Goal: Task Accomplishment & Management: Use online tool/utility

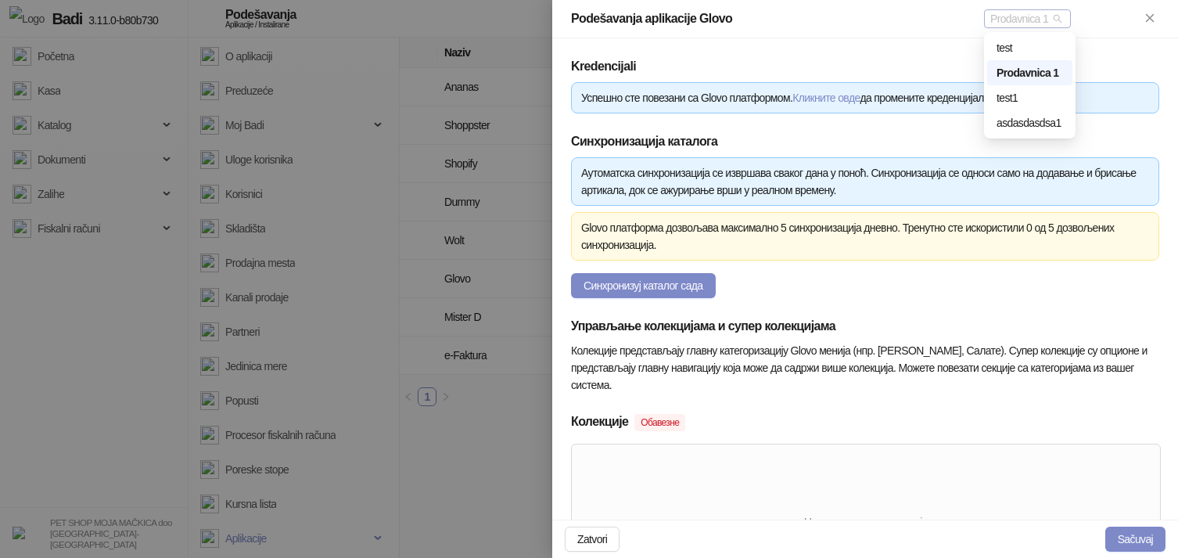
click at [1060, 21] on span "Prodavnica 1" at bounding box center [1028, 18] width 74 height 17
click at [1062, 20] on span "Prodavnica 1" at bounding box center [1028, 18] width 74 height 17
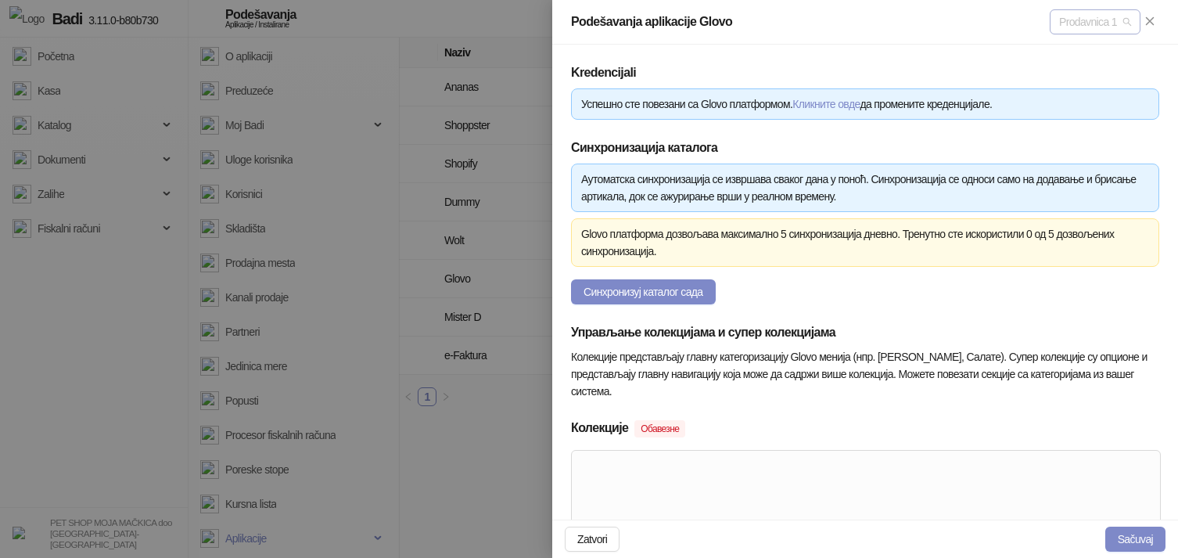
click at [1111, 16] on span "Prodavnica 1" at bounding box center [1095, 21] width 72 height 23
click at [1106, 16] on span "Prodavnica 1" at bounding box center [1083, 21] width 72 height 23
click at [1027, 229] on div "Glovo платформа дозвољава максимално 5 синхронизација дневно. Тренутно сте иско…" at bounding box center [865, 242] width 568 height 34
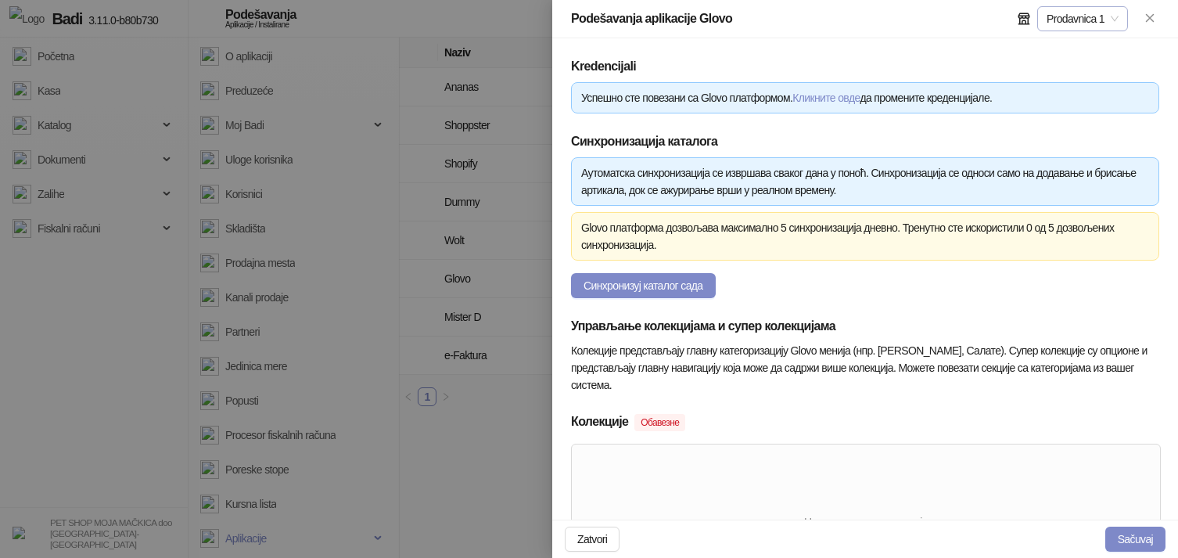
click at [1091, 27] on span "Prodavnica 1" at bounding box center [1083, 18] width 72 height 23
click at [1091, 23] on span "Prodavnica 1" at bounding box center [1083, 18] width 72 height 23
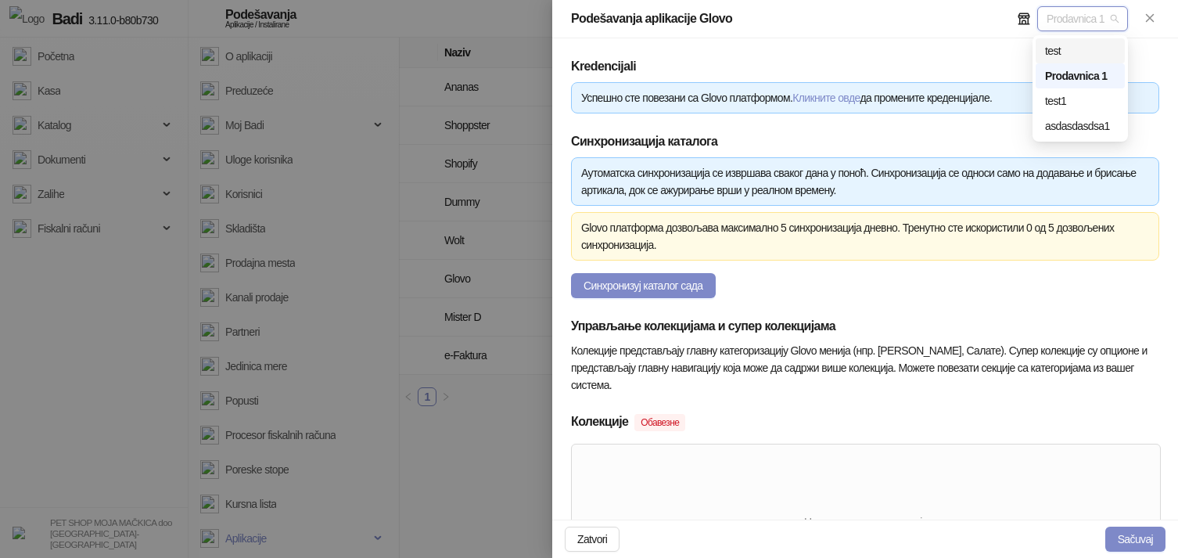
click at [1081, 50] on div "test" at bounding box center [1080, 50] width 70 height 17
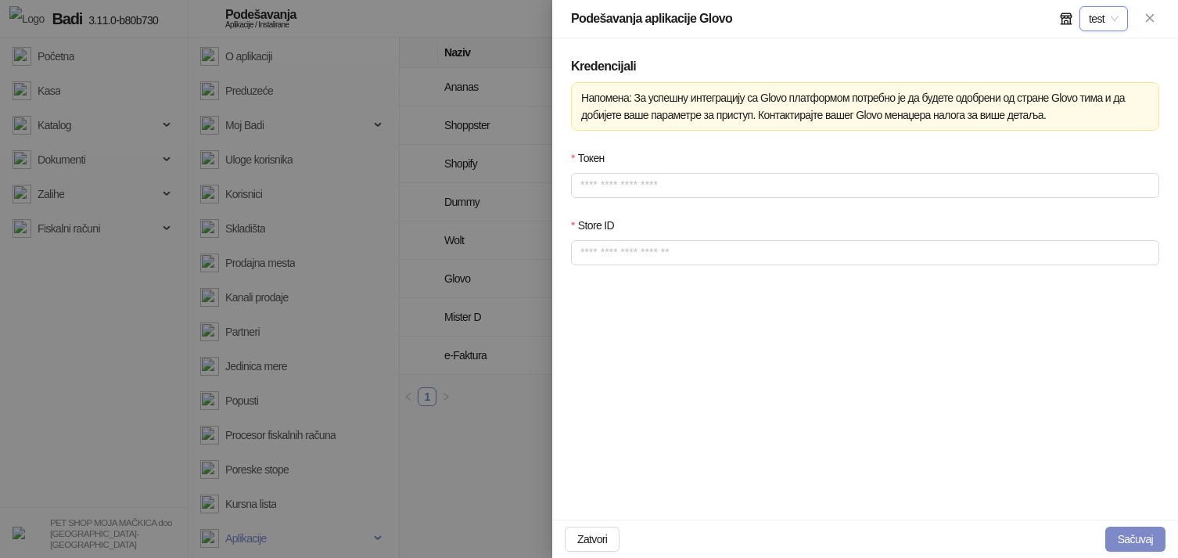
click at [1096, 14] on span "test" at bounding box center [1104, 18] width 30 height 23
click at [1099, 72] on div "Prodavnica 1" at bounding box center [1121, 75] width 65 height 17
